Goal: Task Accomplishment & Management: Manage account settings

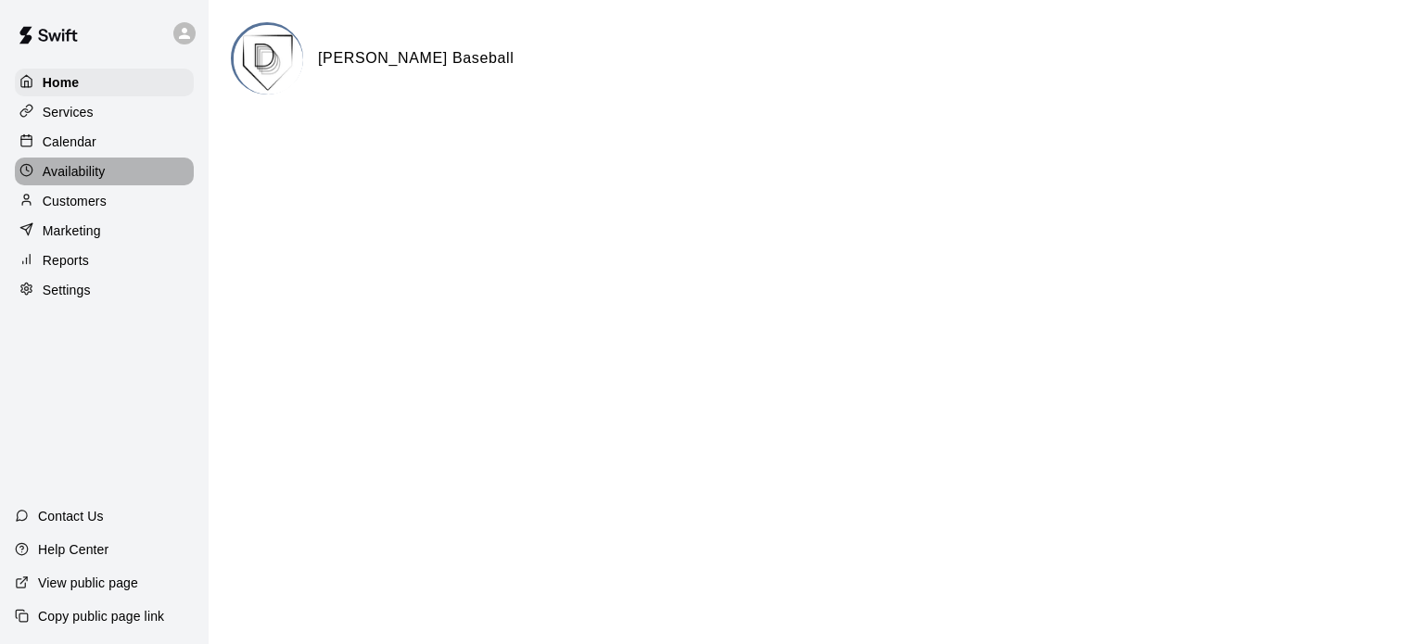
click at [99, 174] on p "Availability" at bounding box center [74, 171] width 63 height 19
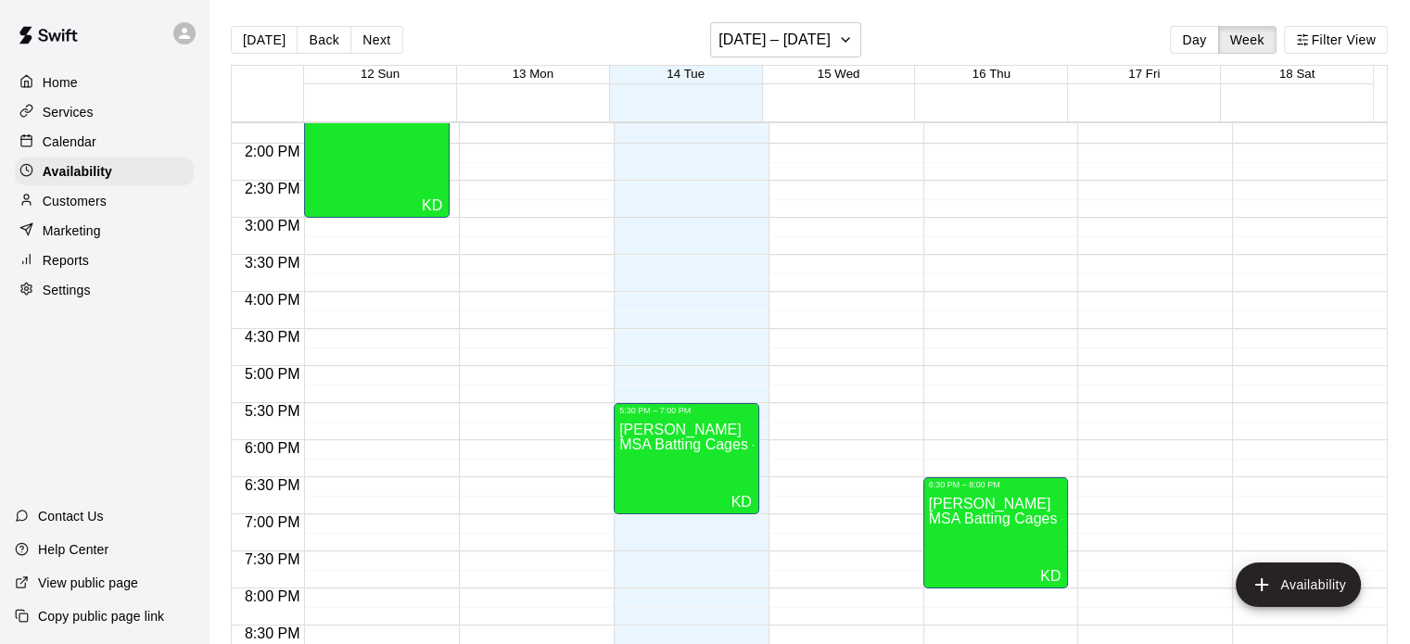
scroll to position [1023, 0]
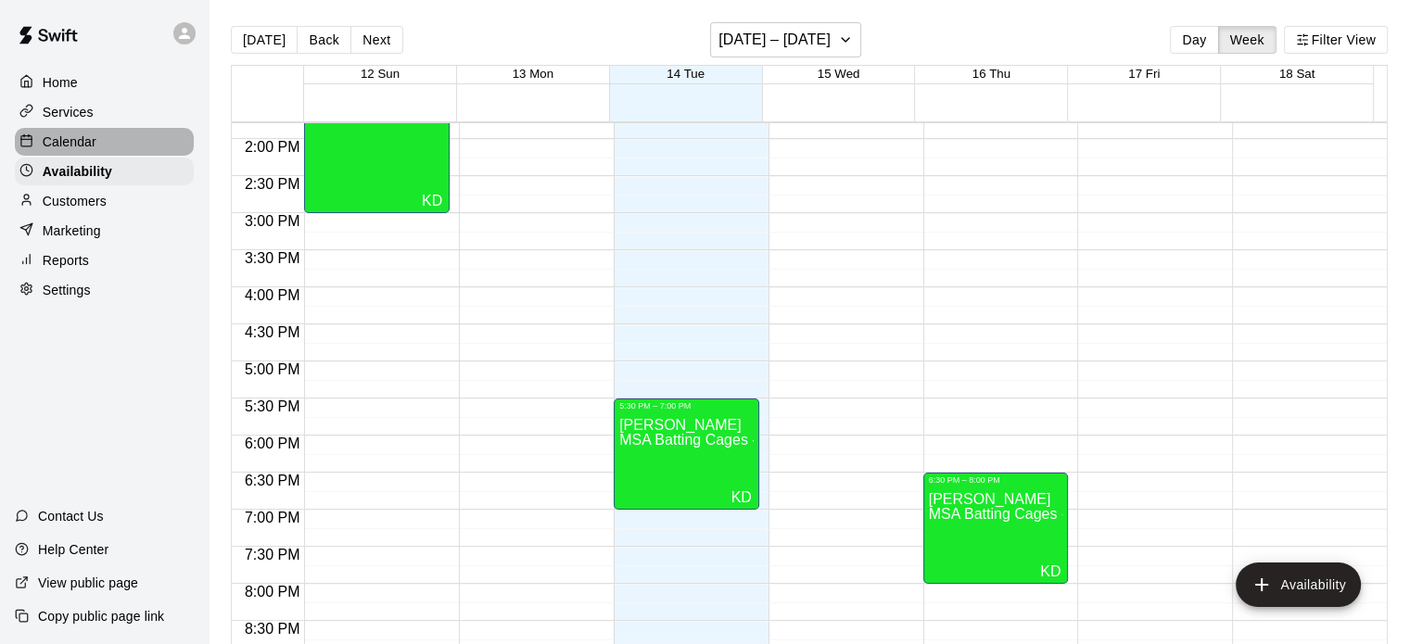
click at [73, 143] on p "Calendar" at bounding box center [70, 142] width 54 height 19
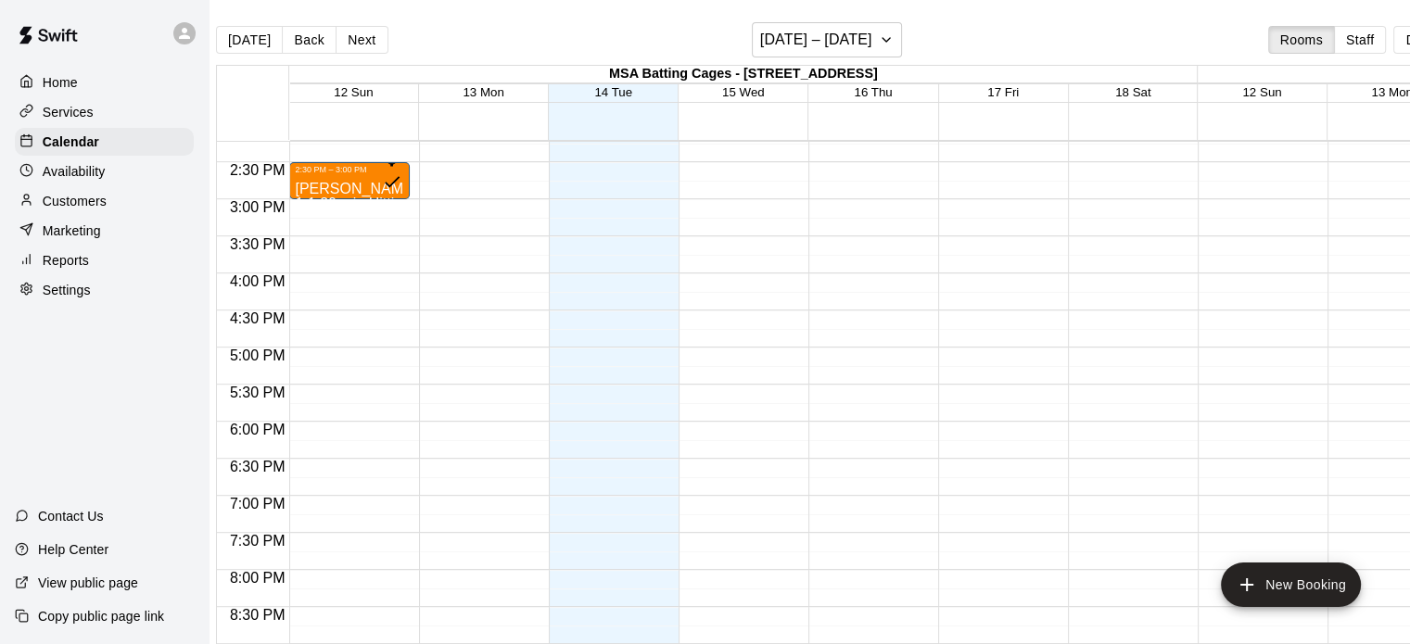
scroll to position [1086, 0]
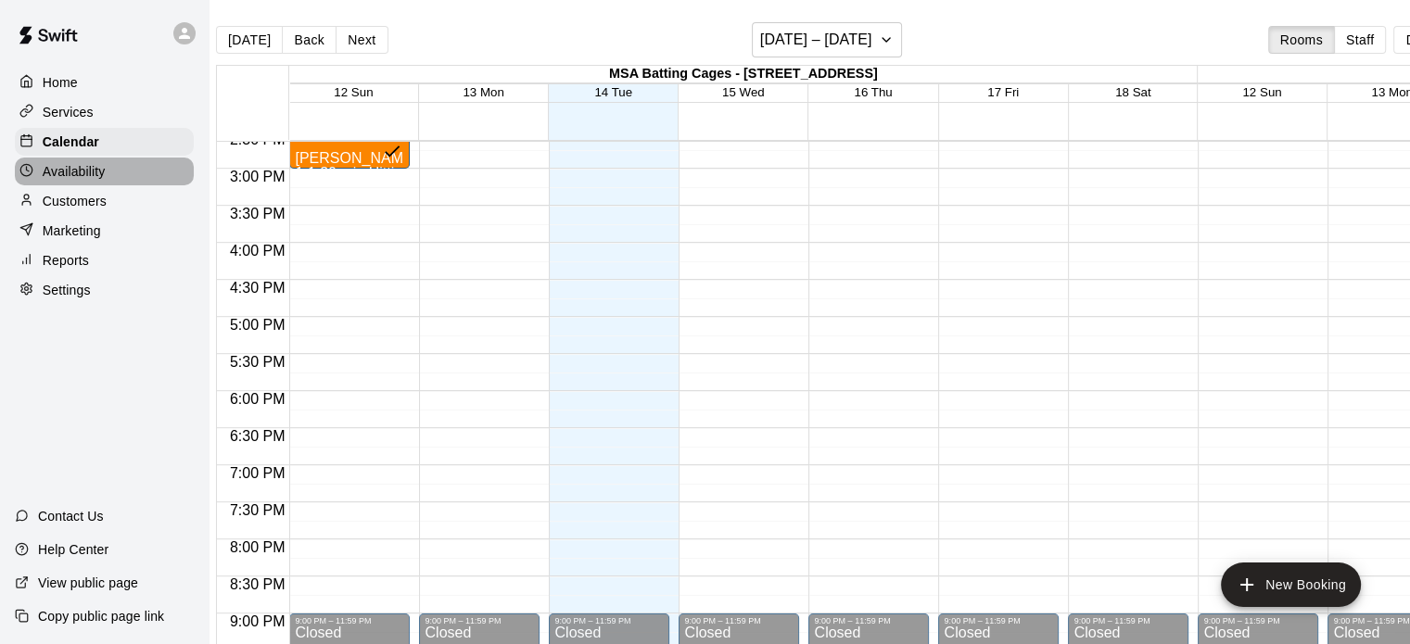
click at [91, 178] on p "Availability" at bounding box center [74, 171] width 63 height 19
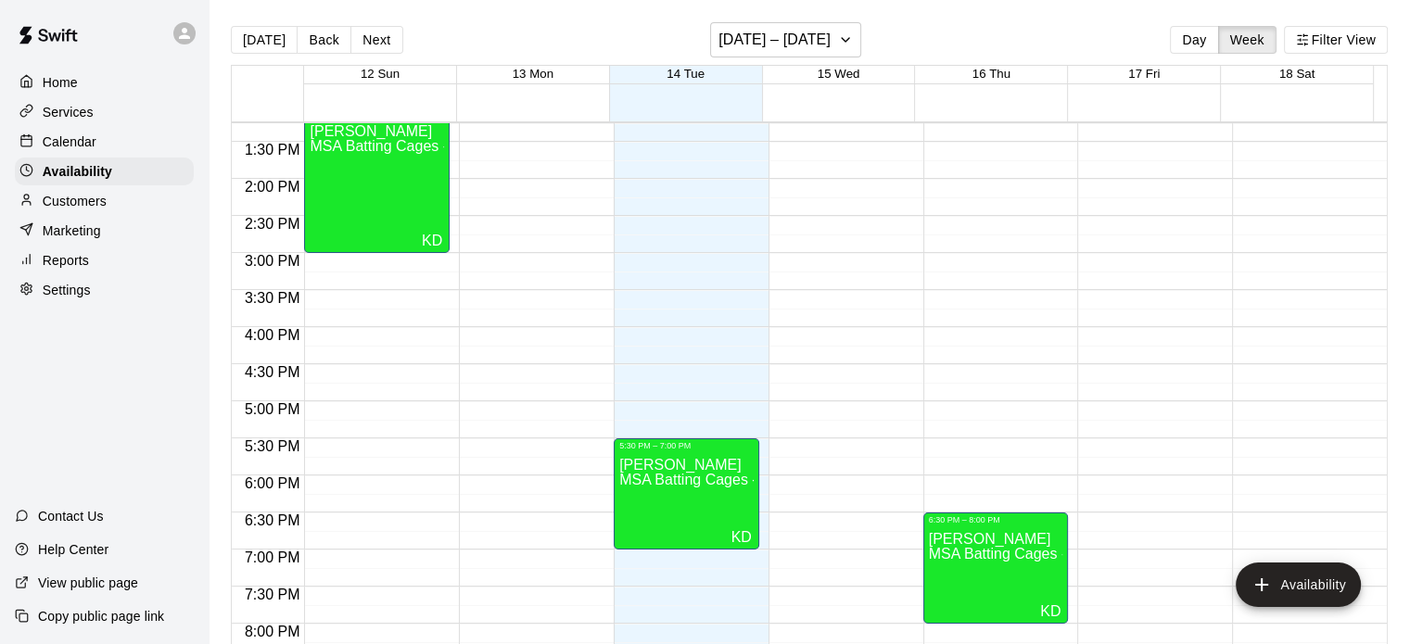
scroll to position [987, 0]
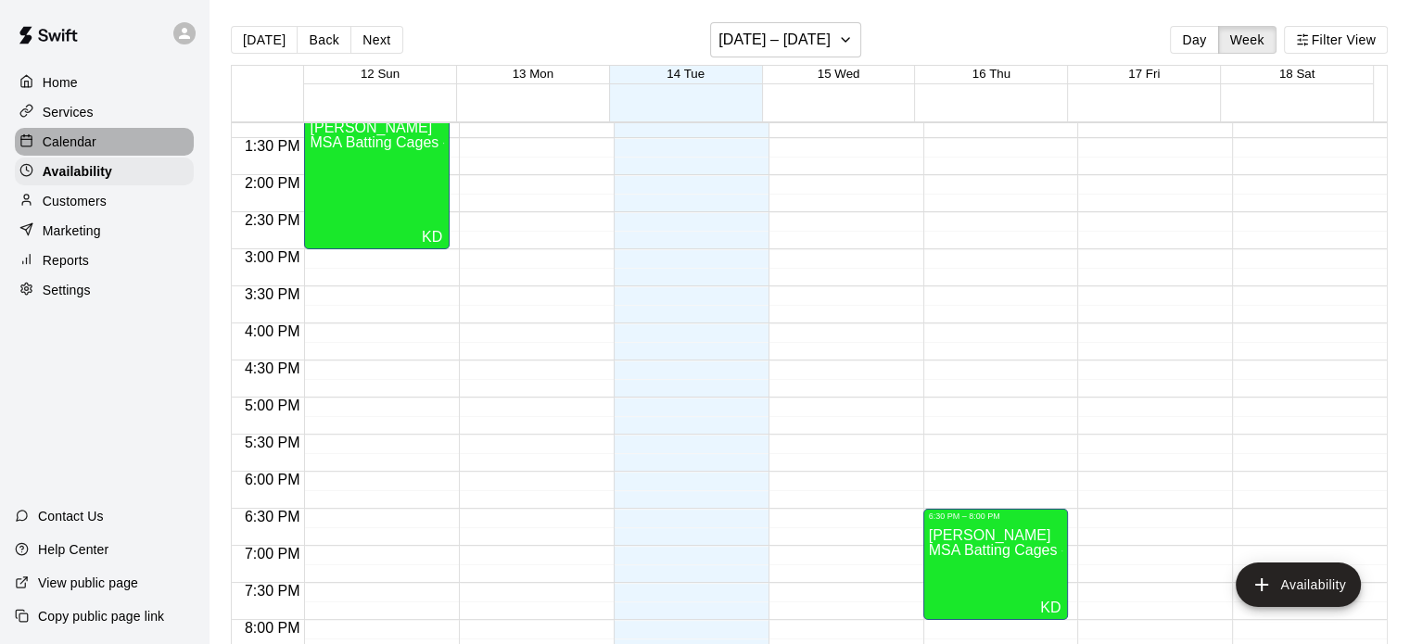
click at [106, 138] on div "Calendar" at bounding box center [104, 142] width 179 height 28
